Goal: Information Seeking & Learning: Find specific fact

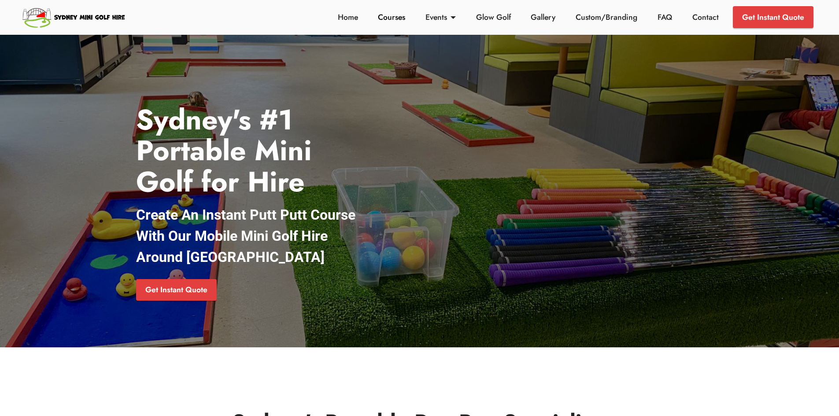
drag, startPoint x: 393, startPoint y: 8, endPoint x: 393, endPoint y: 15, distance: 6.2
click at [392, 9] on li "Courses" at bounding box center [392, 17] width 48 height 22
click at [395, 18] on link "Courses" at bounding box center [392, 16] width 32 height 11
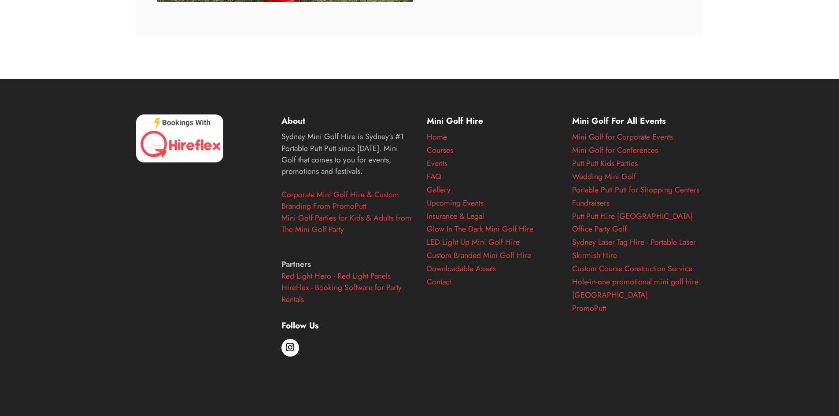
scroll to position [4097, 0]
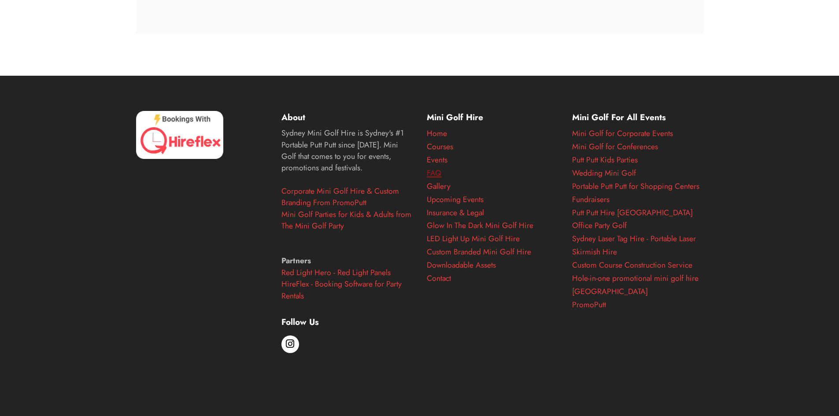
click at [434, 171] on link "FAQ" at bounding box center [434, 172] width 15 height 11
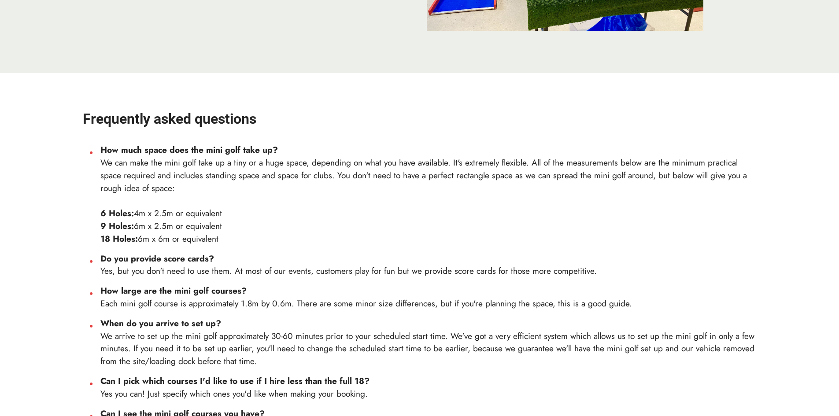
scroll to position [189, 0]
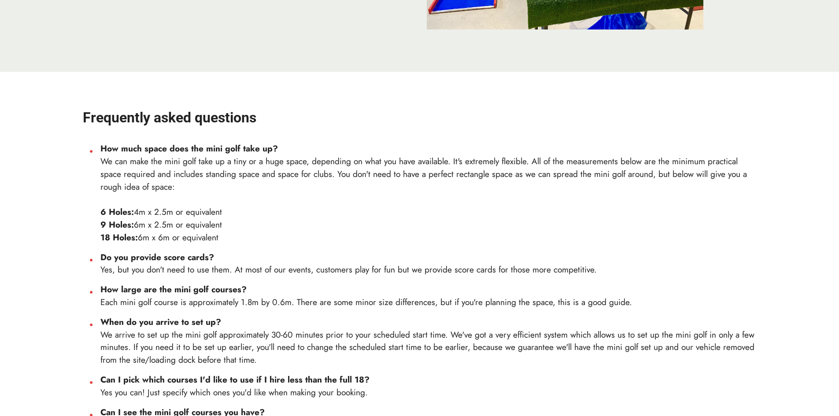
drag, startPoint x: 235, startPoint y: 223, endPoint x: 95, endPoint y: 222, distance: 140.6
copy span "9 Holes: 6m x 2.5m or equivalent"
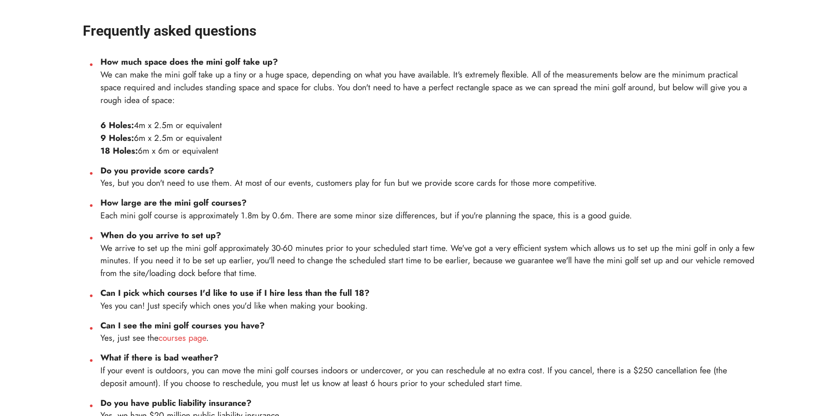
scroll to position [278, 0]
